Goal: Information Seeking & Learning: Learn about a topic

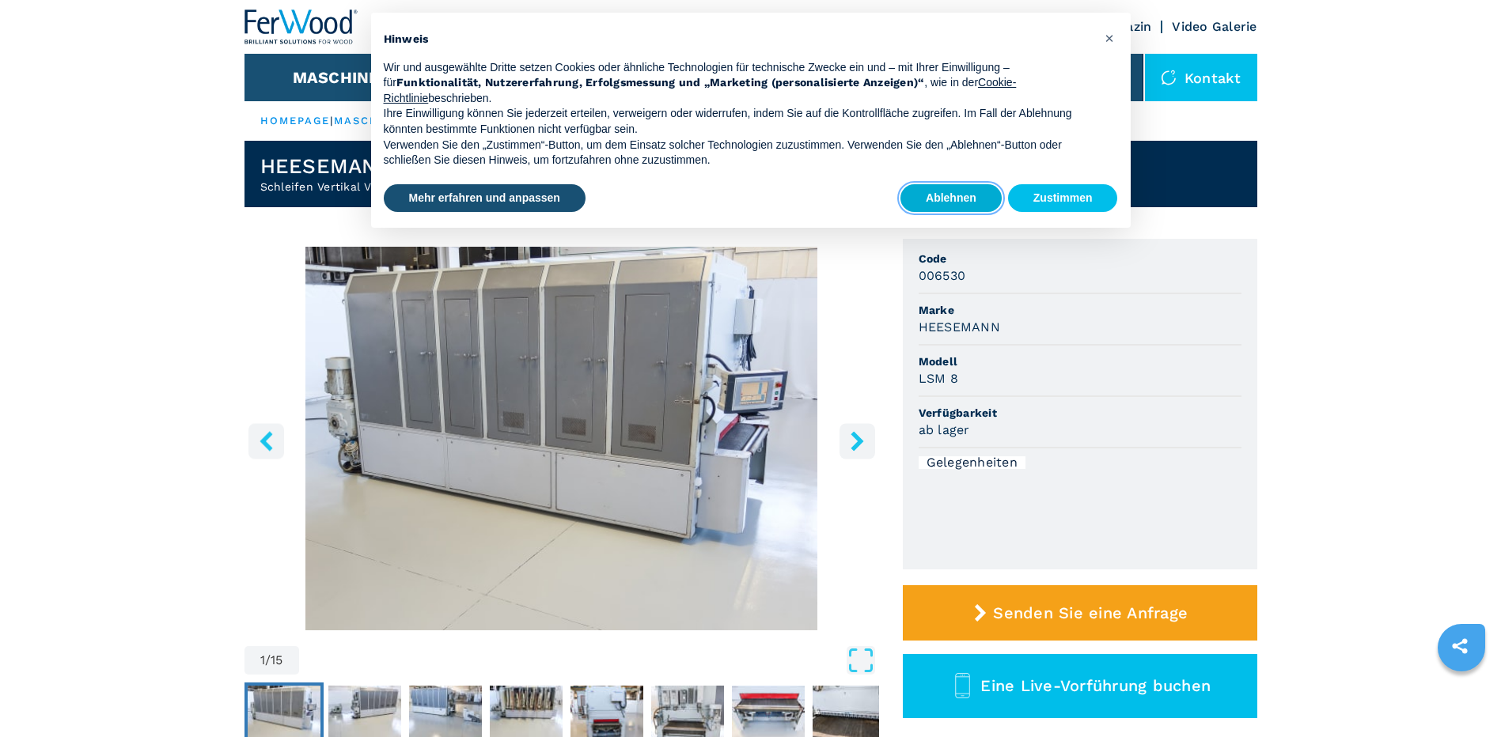
click at [918, 203] on button "Ablehnen" at bounding box center [950, 198] width 101 height 28
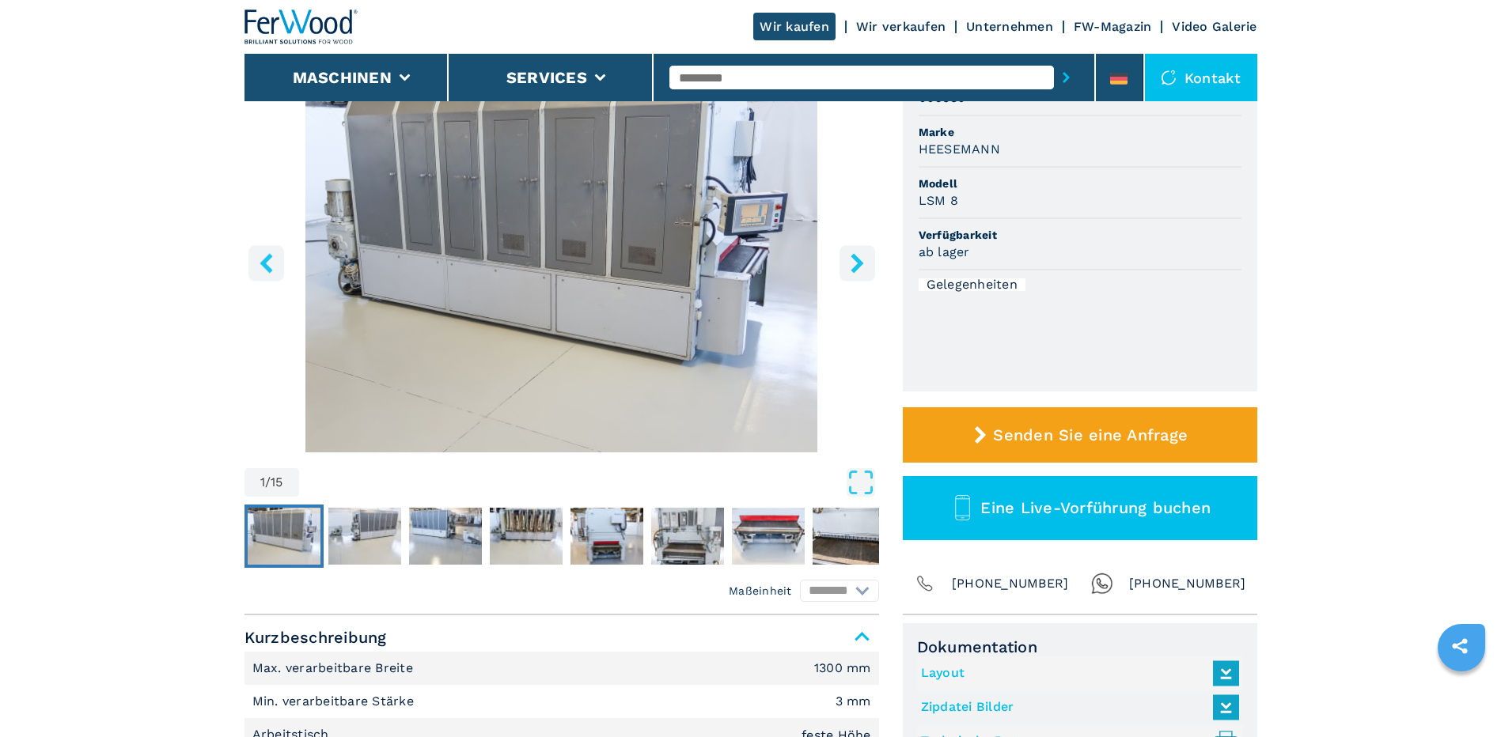
scroll to position [158, 0]
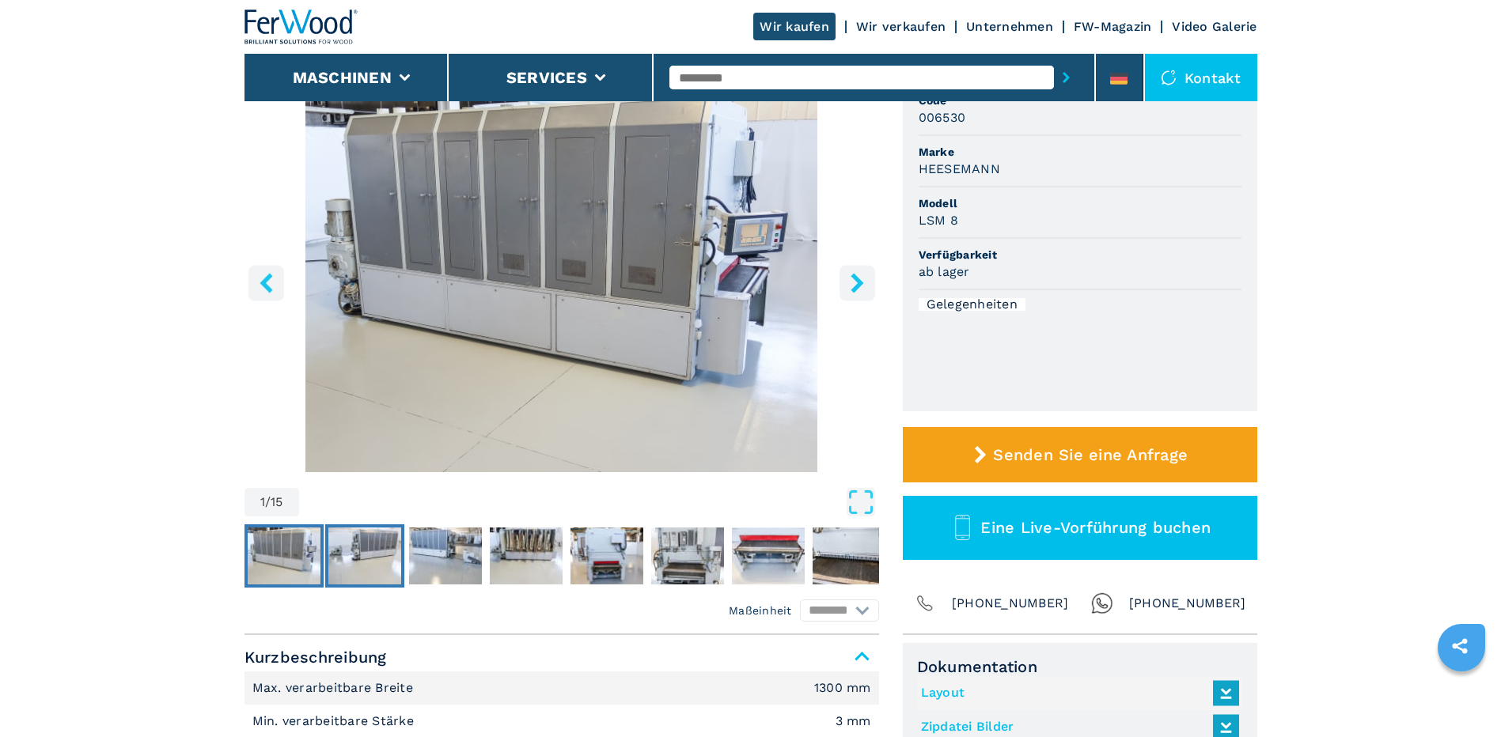
click at [378, 551] on img "Go to Slide 2" at bounding box center [364, 556] width 73 height 57
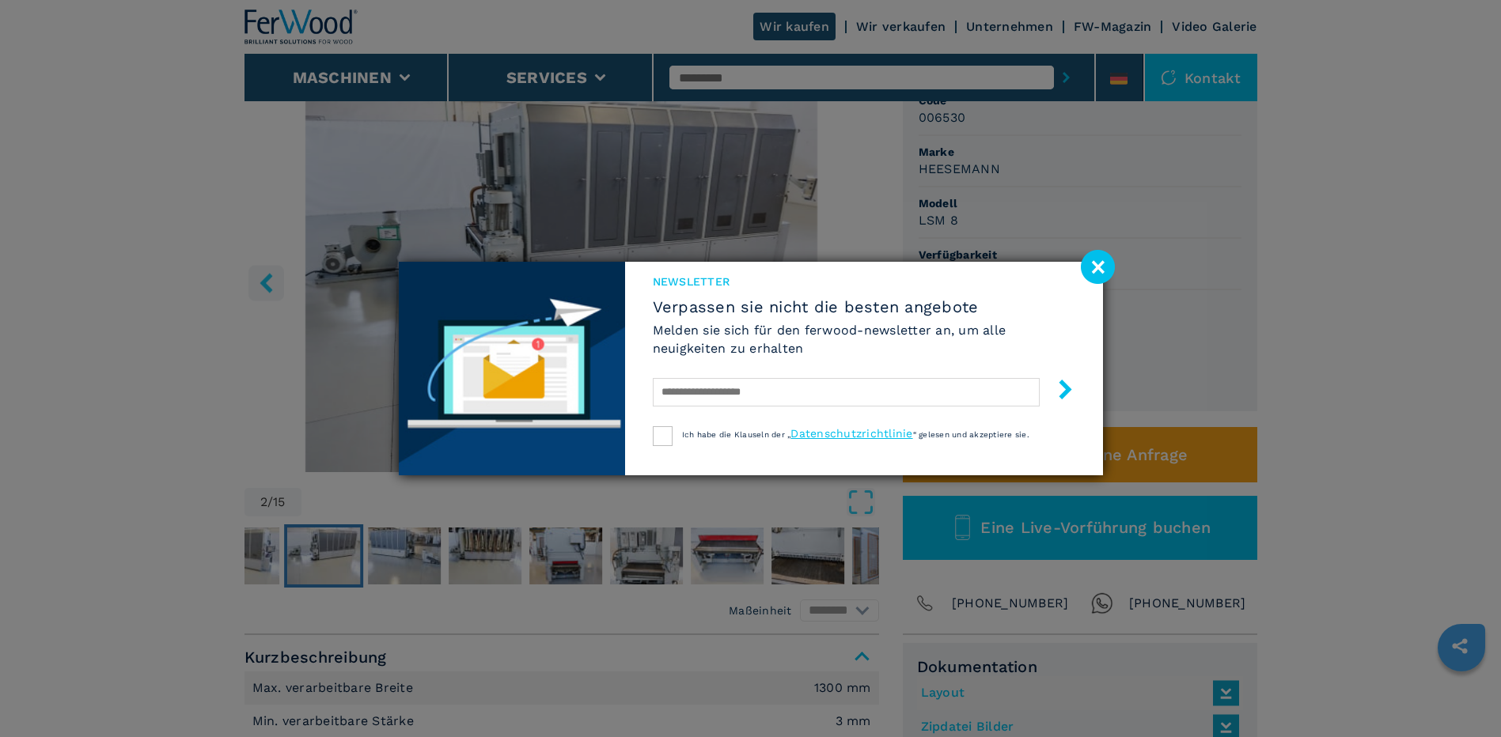
click at [1105, 265] on image at bounding box center [1098, 267] width 34 height 34
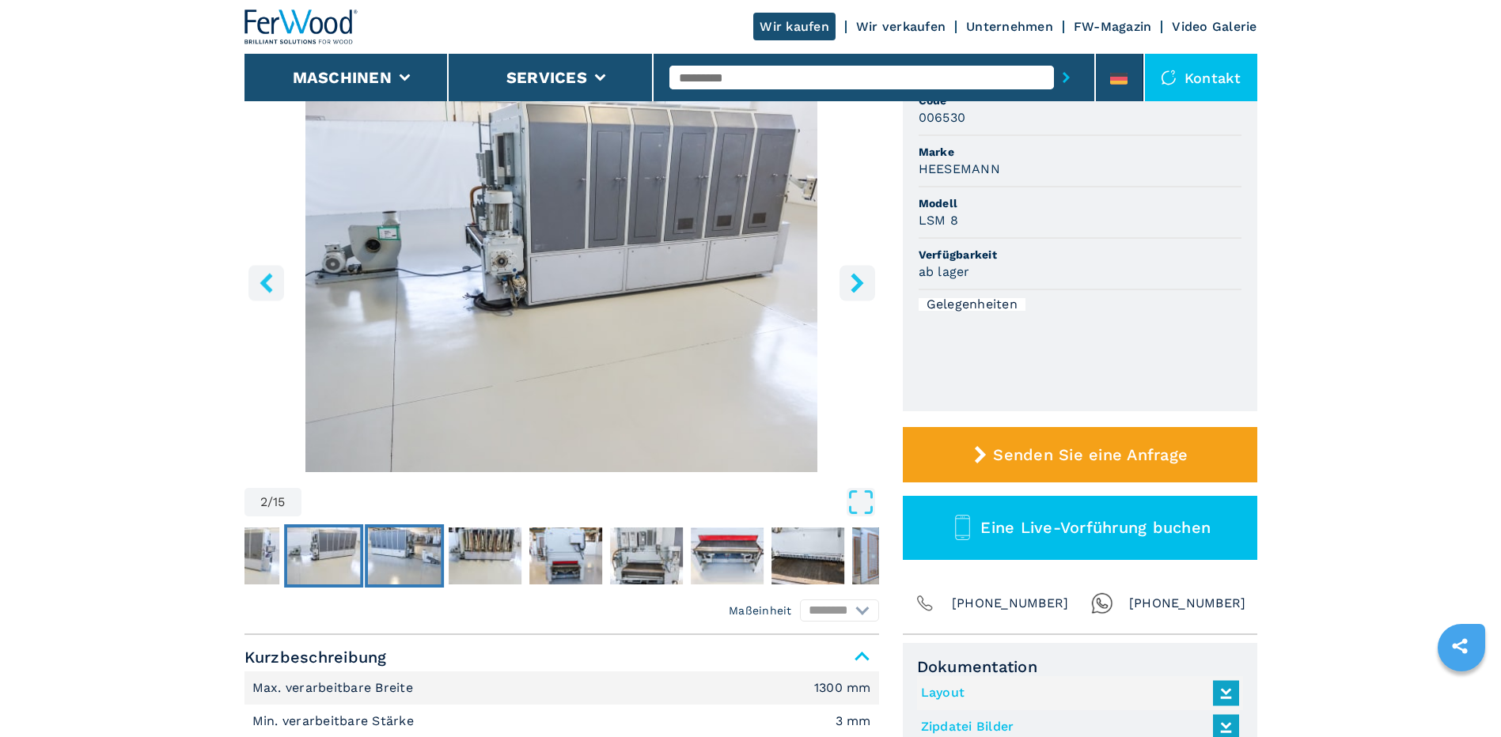
click at [419, 557] on img "Go to Slide 3" at bounding box center [404, 556] width 73 height 57
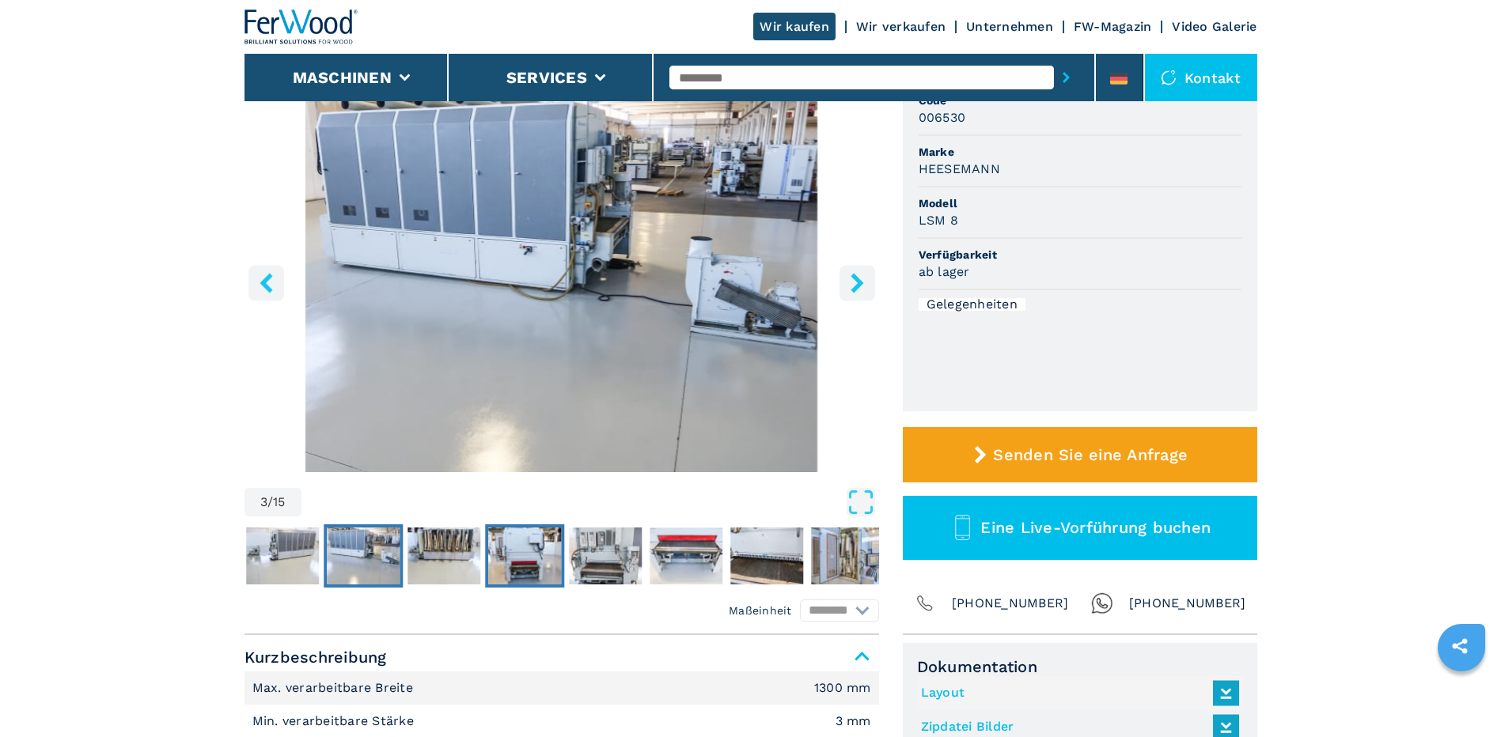
click at [547, 539] on img "Go to Slide 5" at bounding box center [524, 556] width 73 height 57
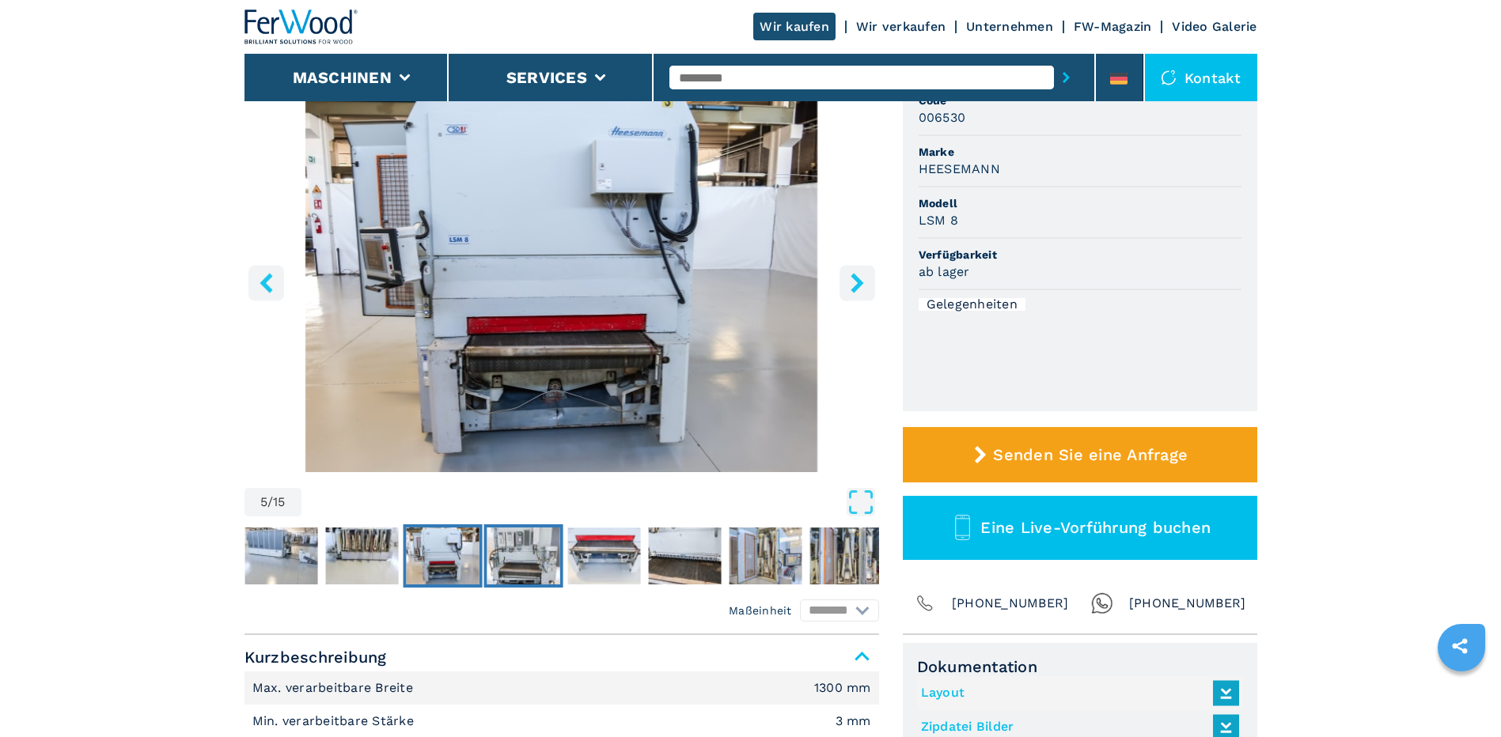
click at [508, 553] on img "Go to Slide 6" at bounding box center [522, 556] width 73 height 57
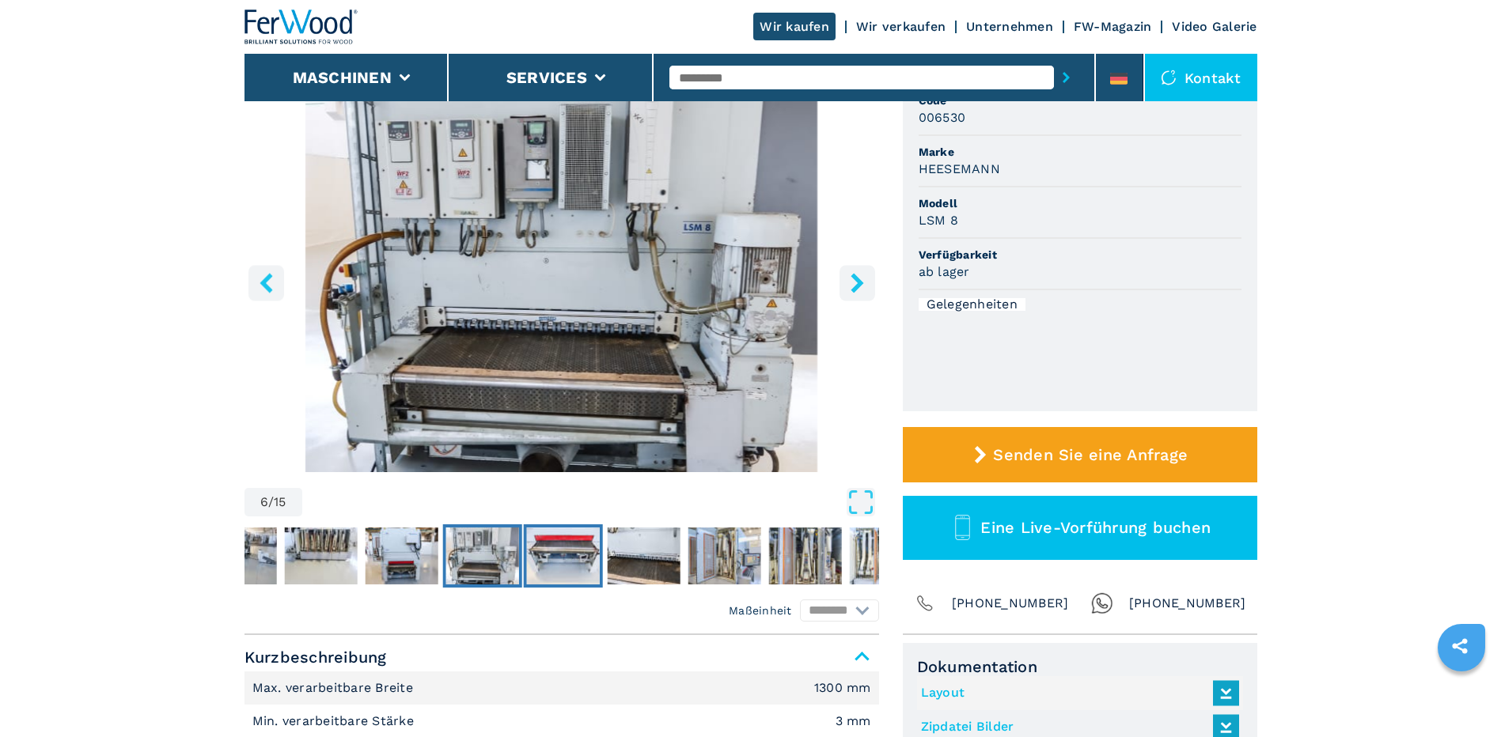
click at [552, 554] on img "Go to Slide 7" at bounding box center [562, 556] width 73 height 57
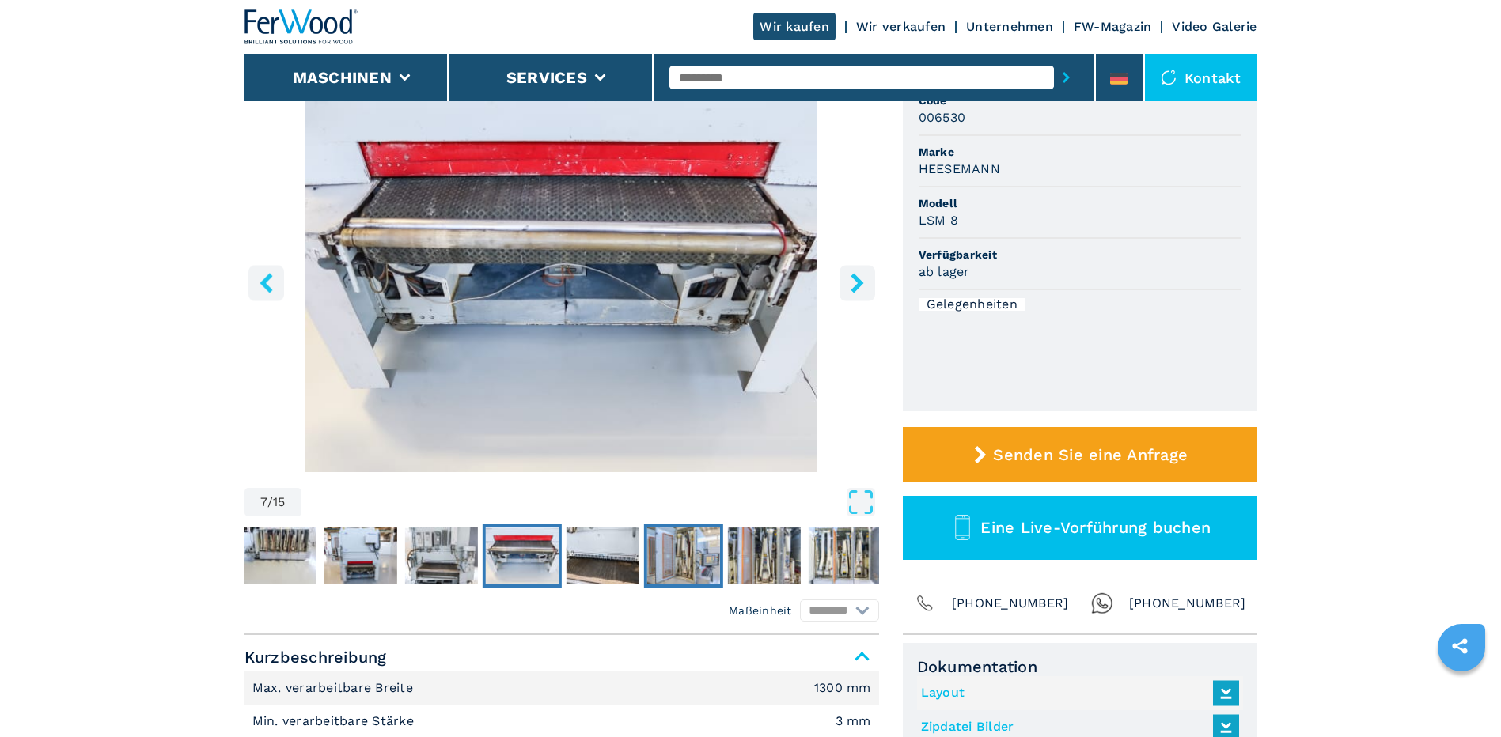
click at [644, 562] on button "Go to Slide 9" at bounding box center [682, 555] width 79 height 63
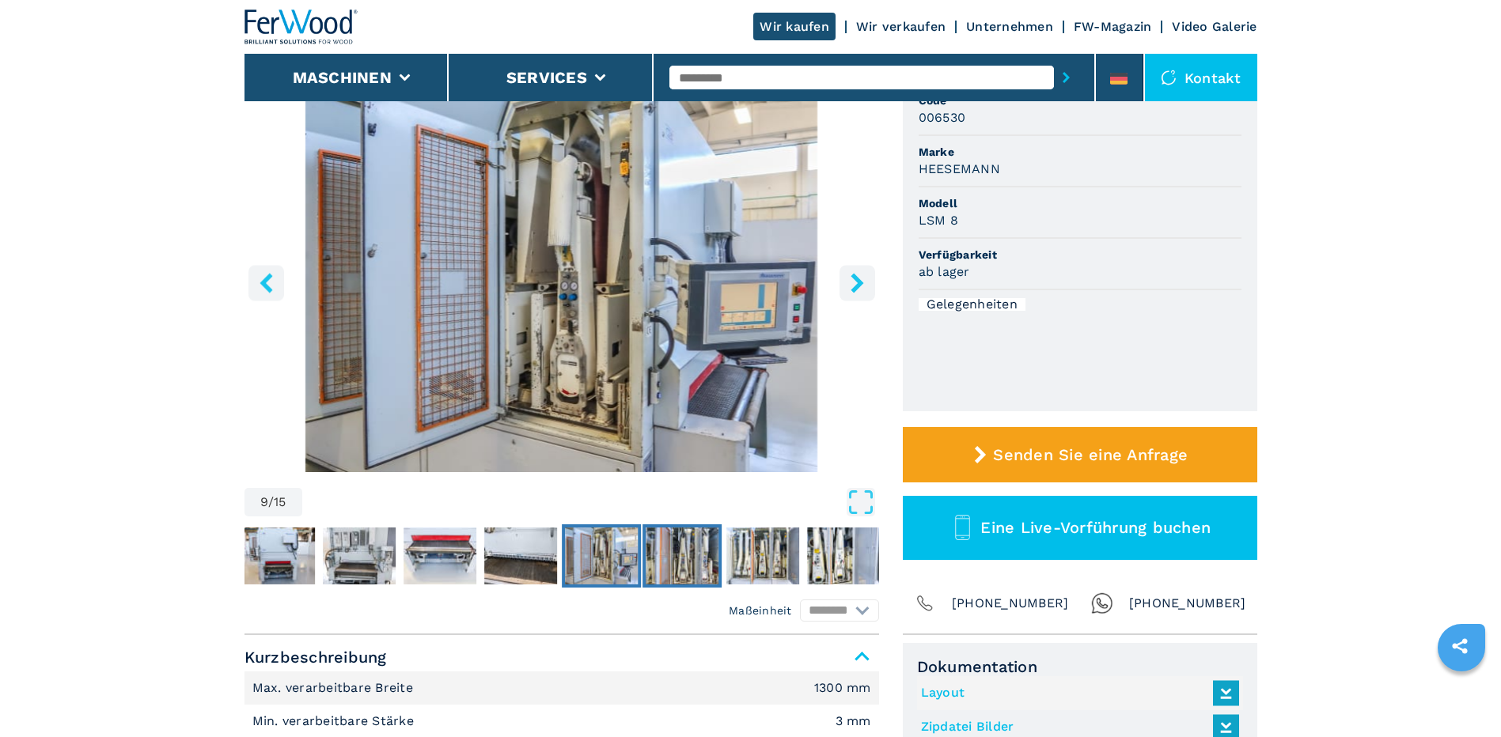
click at [705, 562] on img "Go to Slide 10" at bounding box center [681, 556] width 73 height 57
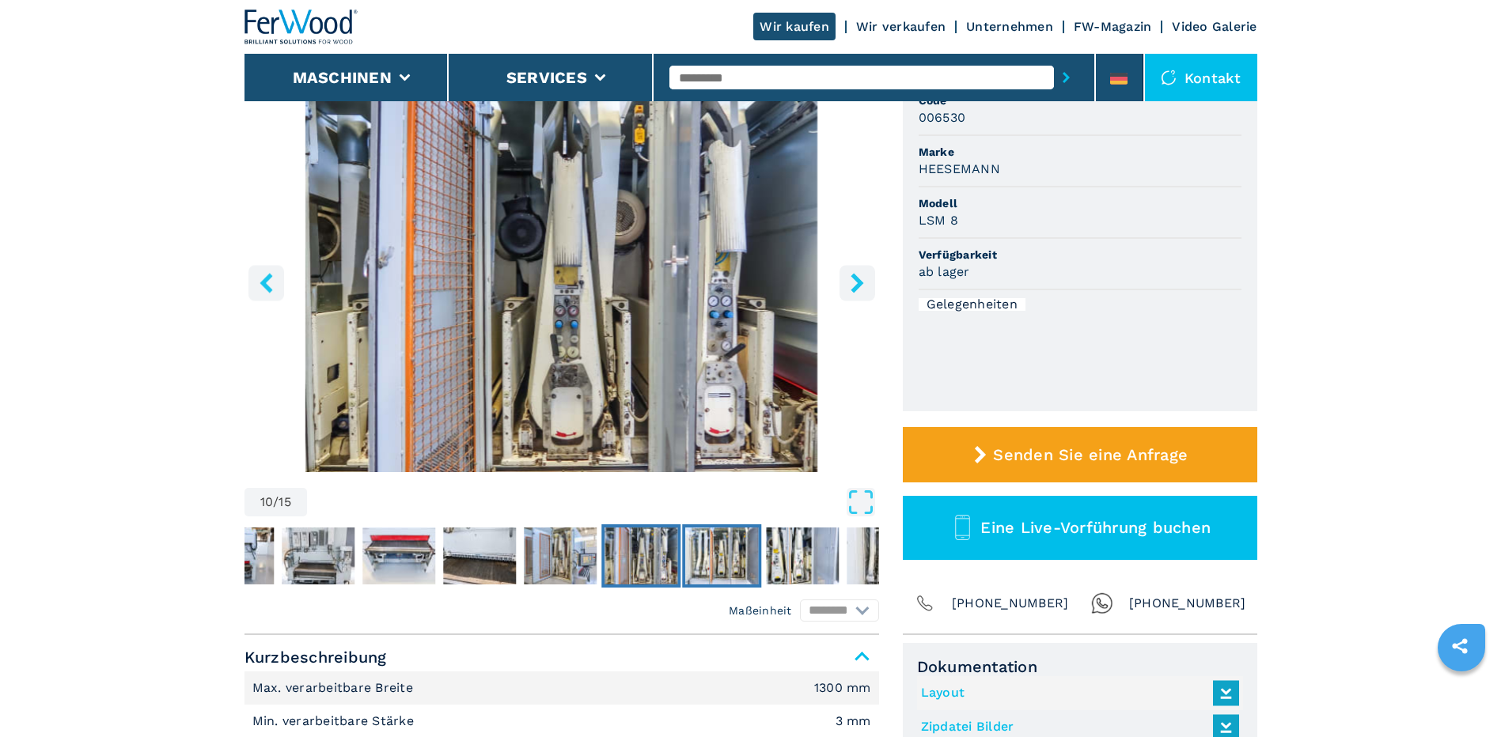
click at [741, 558] on img "Go to Slide 11" at bounding box center [721, 556] width 73 height 57
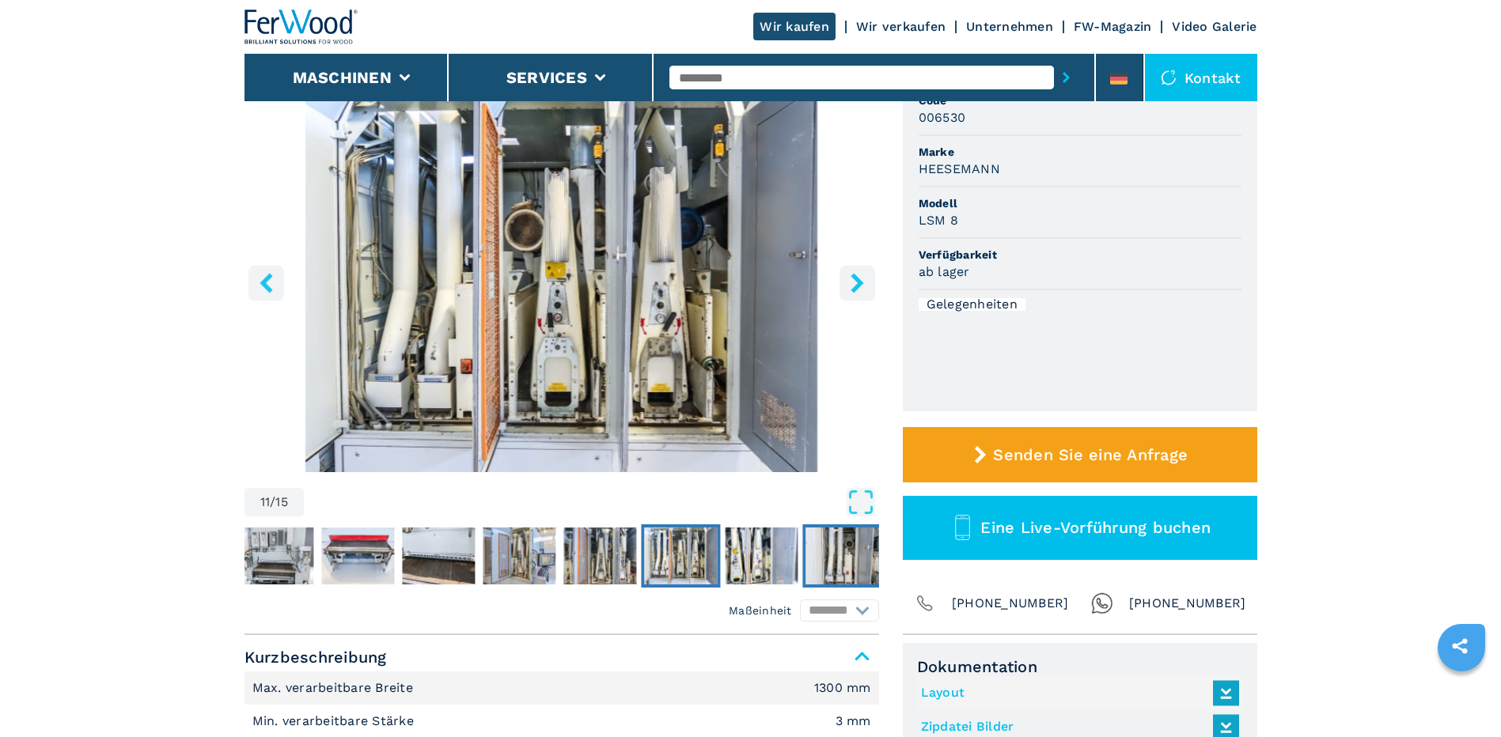
click at [814, 551] on img "Go to Slide 13" at bounding box center [841, 556] width 73 height 57
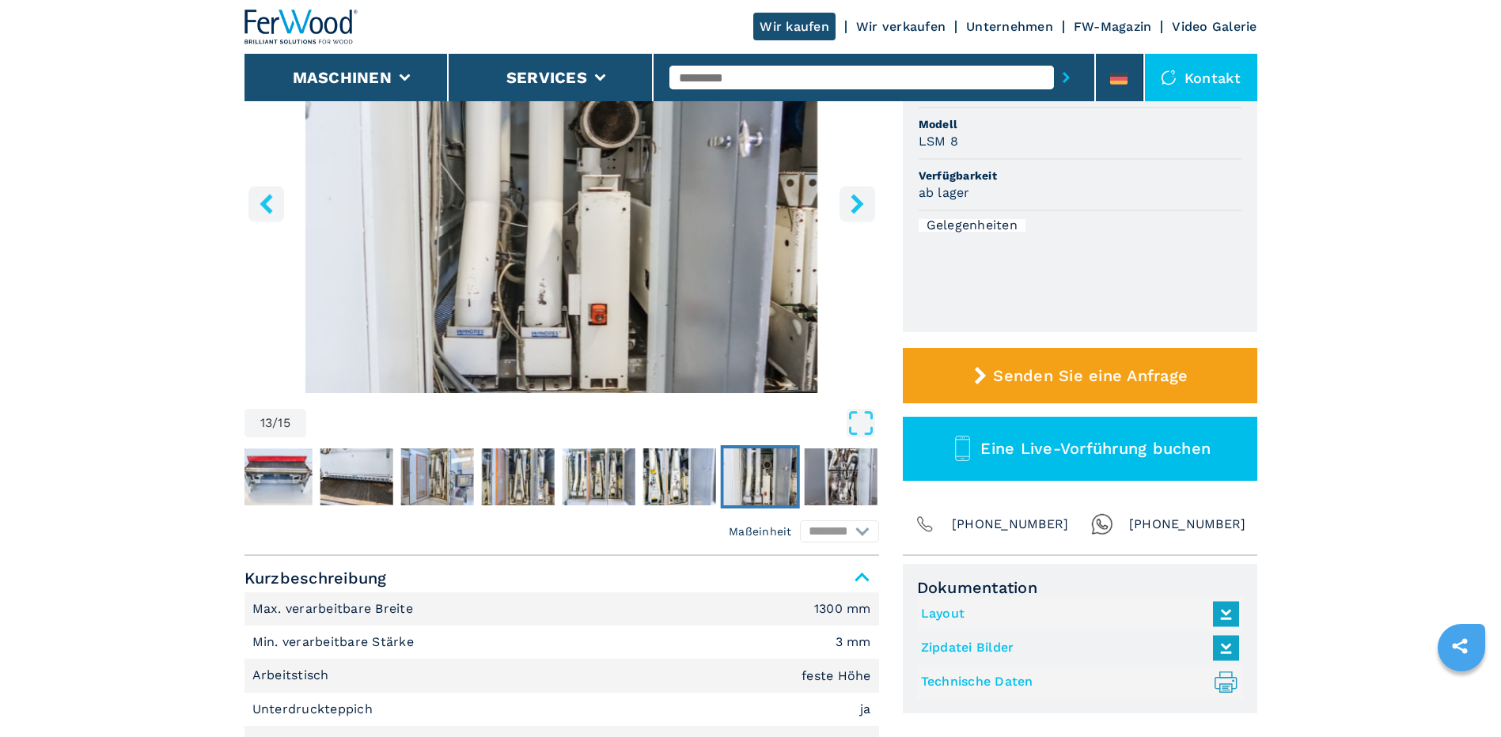
scroll to position [0, 0]
